Goal: Task Accomplishment & Management: Manage account settings

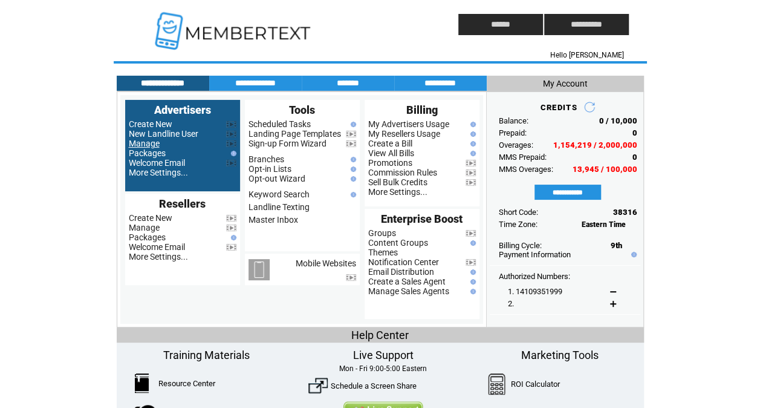
click at [135, 145] on link "Manage" at bounding box center [144, 144] width 31 height 10
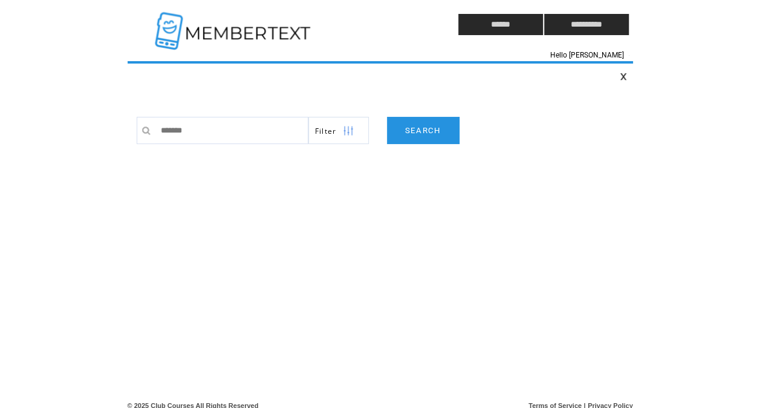
type input "********"
